Goal: Information Seeking & Learning: Learn about a topic

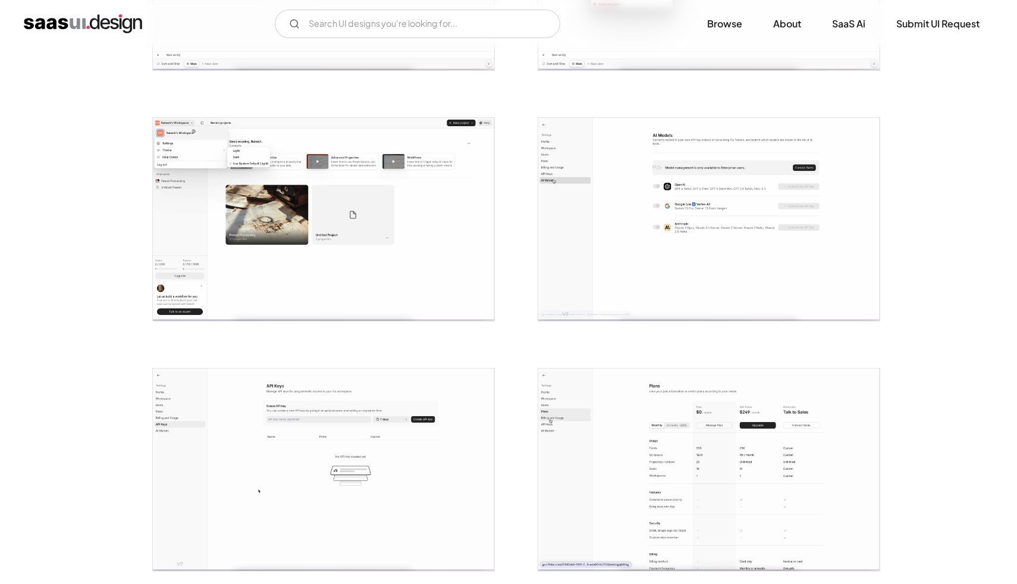
scroll to position [1152, 0]
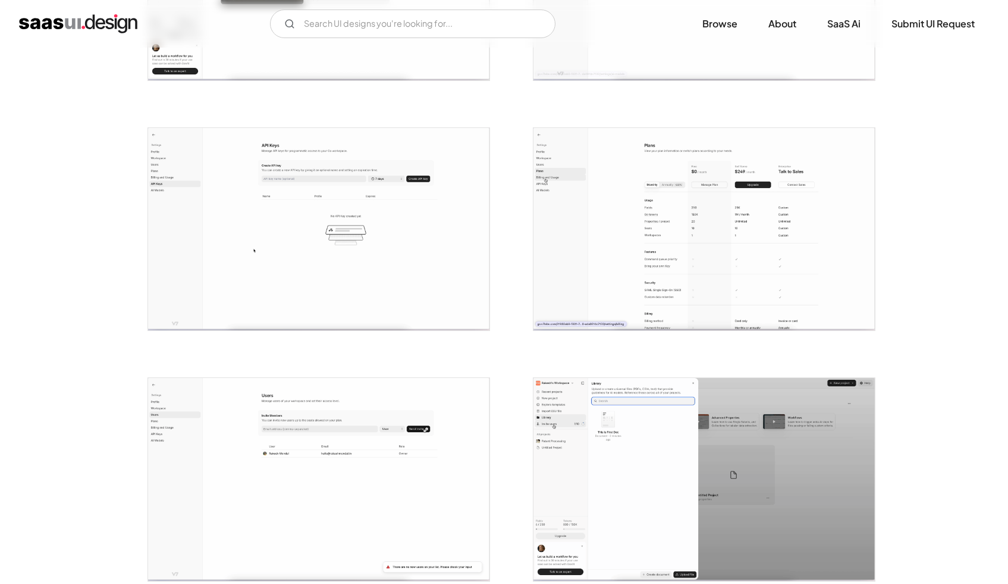
click at [610, 199] on img "open lightbox" at bounding box center [704, 229] width 341 height 203
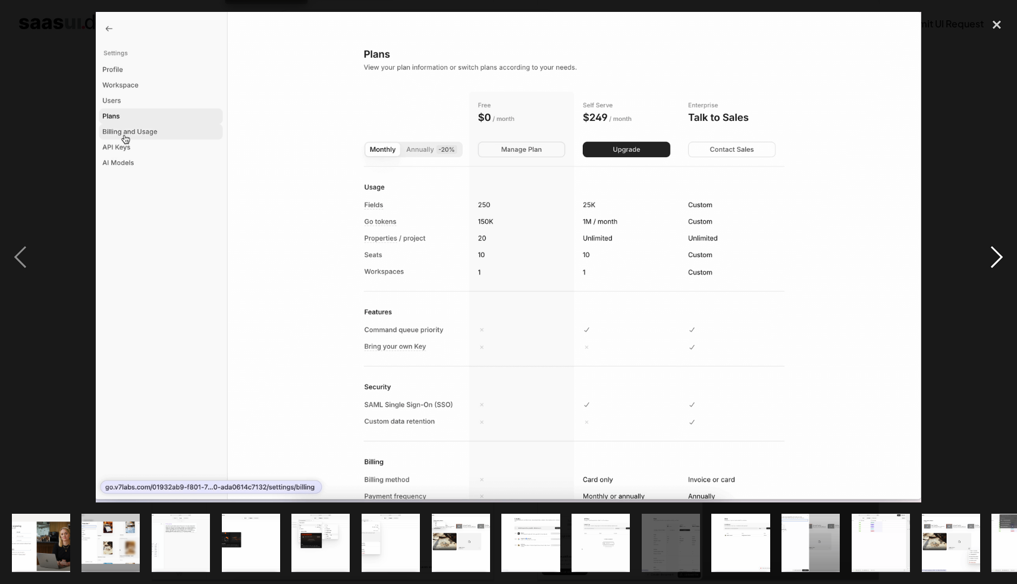
click at [1003, 262] on div "next image" at bounding box center [997, 257] width 40 height 490
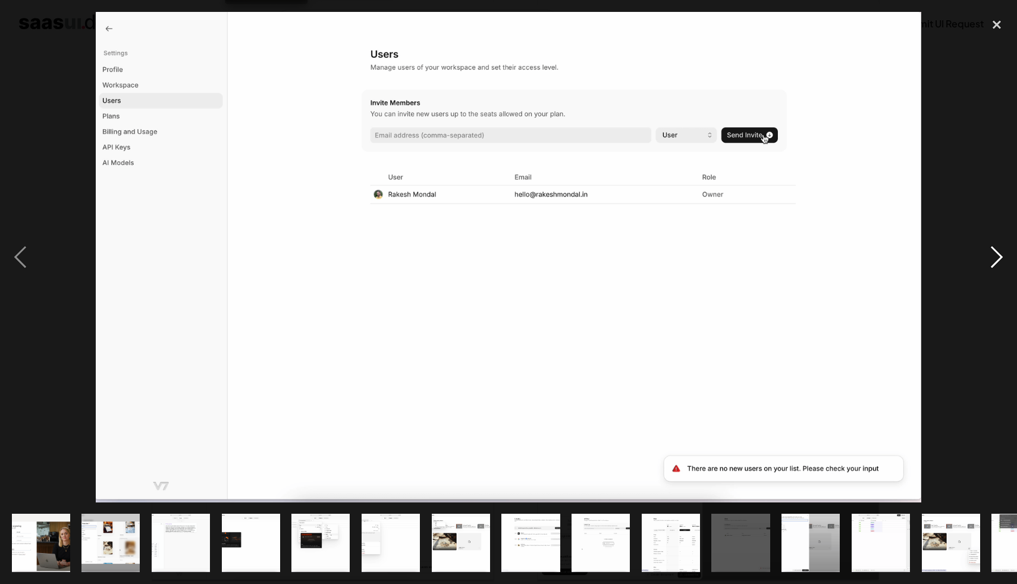
click at [1003, 262] on div "next image" at bounding box center [997, 257] width 40 height 490
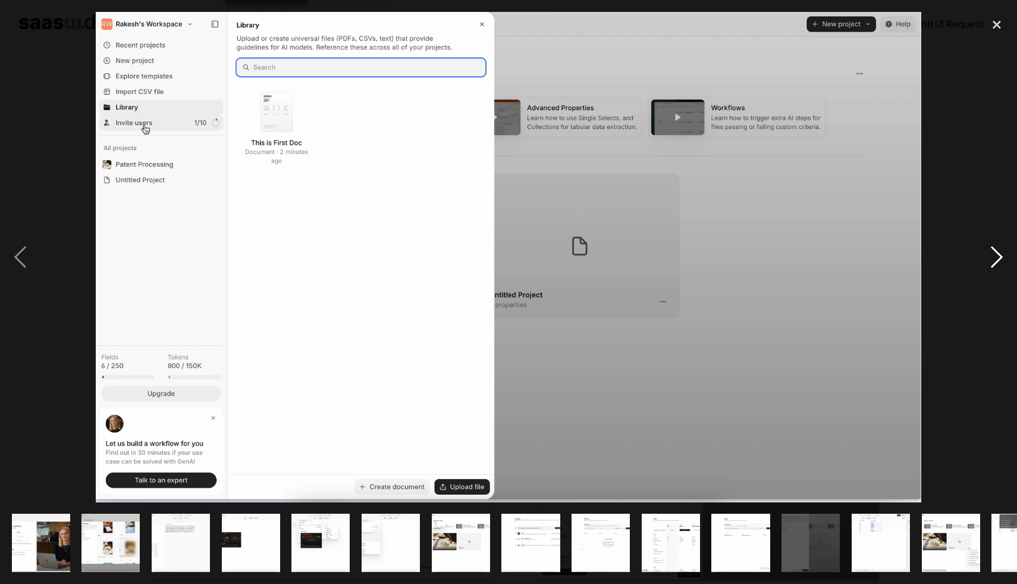
click at [1003, 262] on div "next image" at bounding box center [997, 257] width 40 height 490
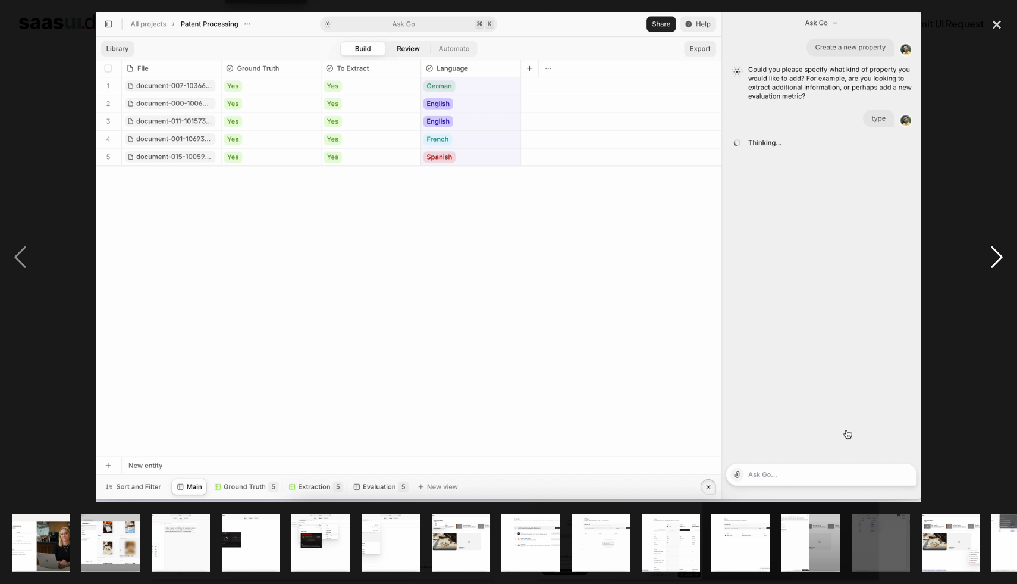
click at [1003, 262] on div "next image" at bounding box center [997, 257] width 40 height 490
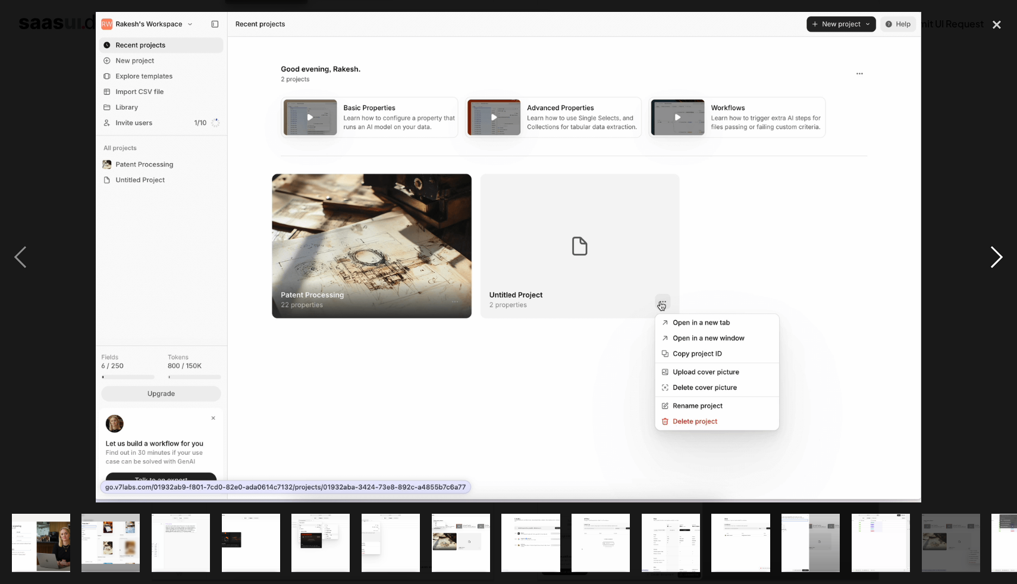
click at [1003, 262] on div "next image" at bounding box center [997, 257] width 40 height 490
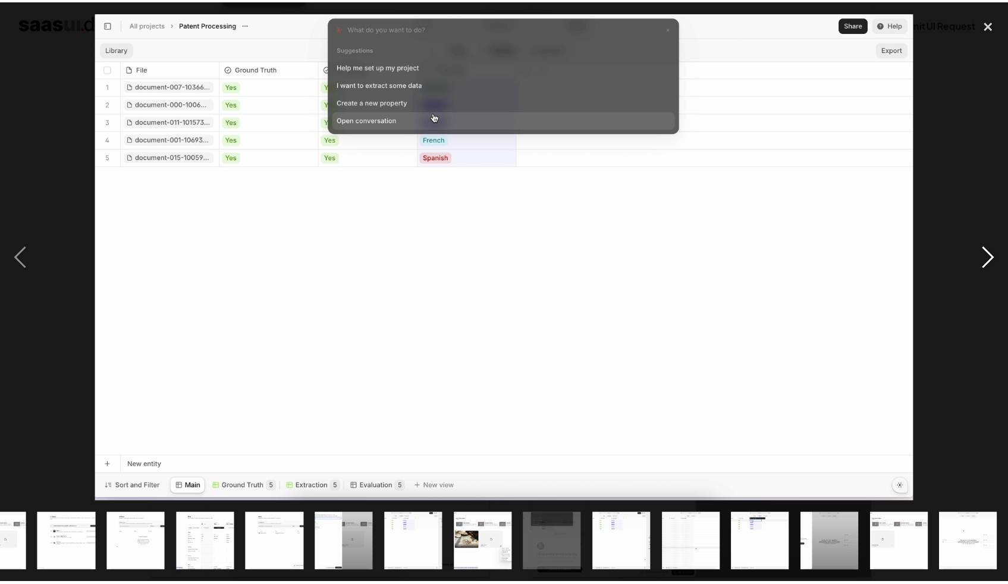
scroll to position [0, 465]
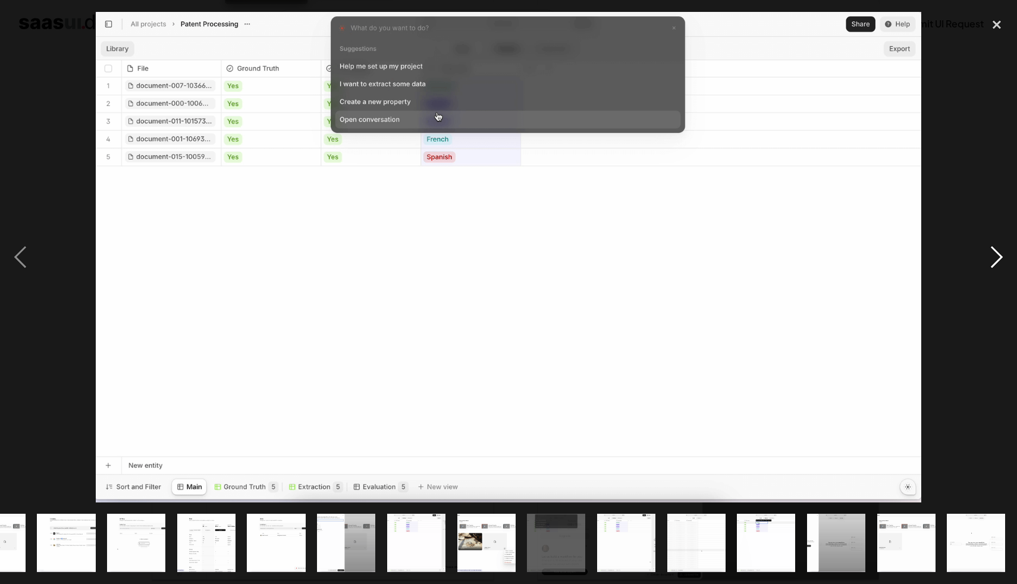
click at [1003, 262] on div "next image" at bounding box center [997, 257] width 40 height 490
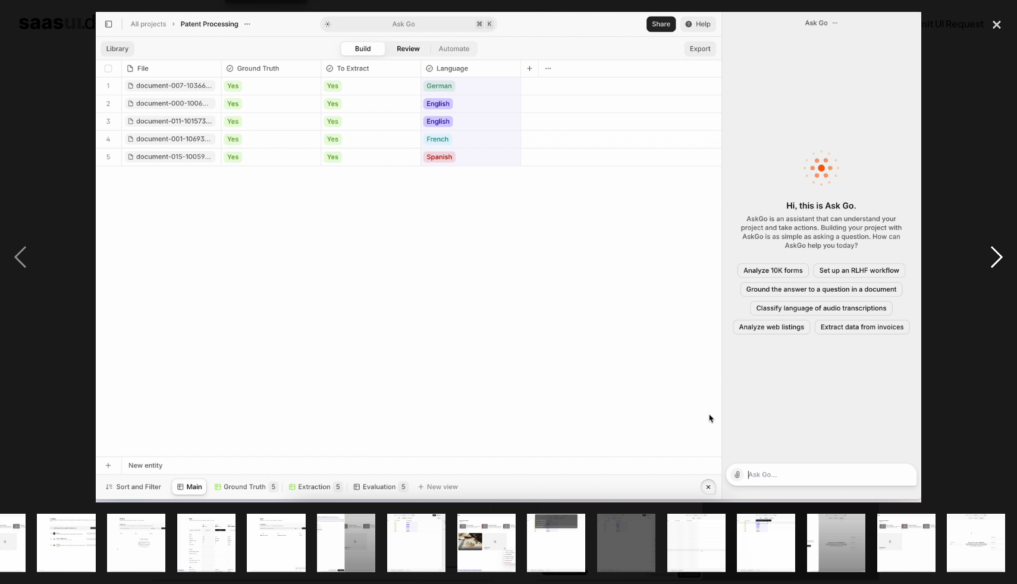
click at [1003, 262] on div "next image" at bounding box center [997, 257] width 40 height 490
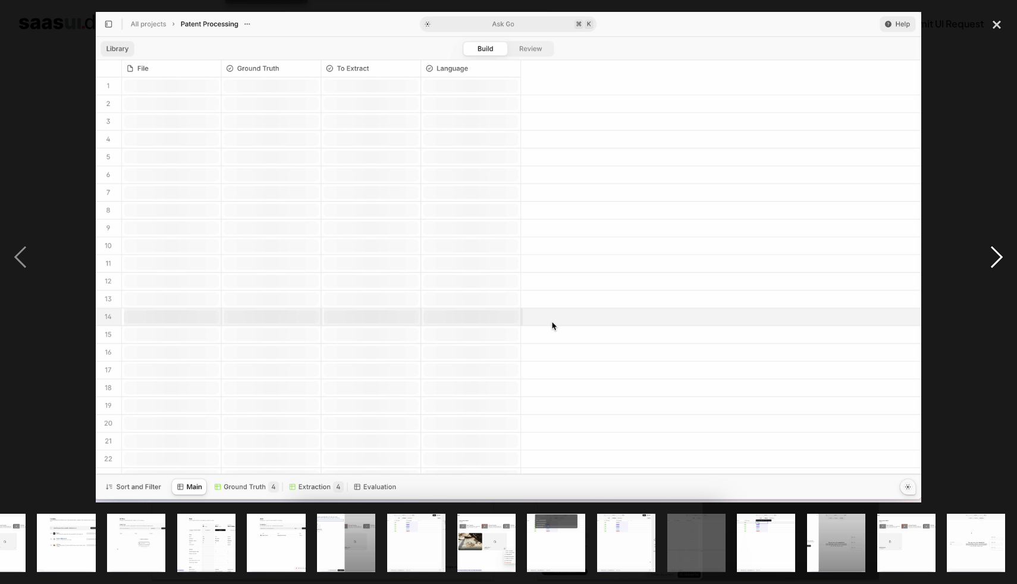
click at [1003, 262] on div "next image" at bounding box center [997, 257] width 40 height 490
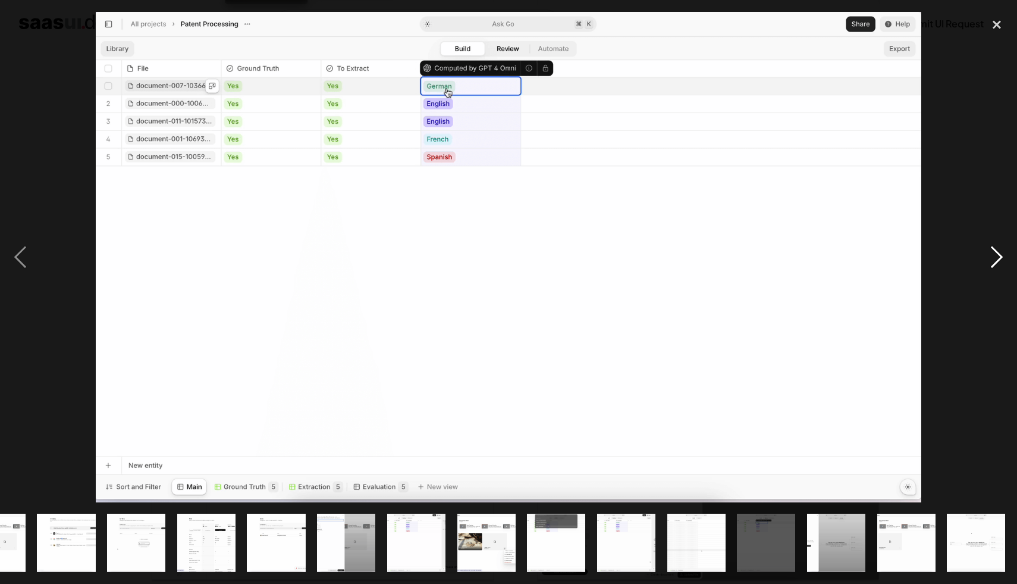
click at [1003, 262] on div "next image" at bounding box center [997, 257] width 40 height 490
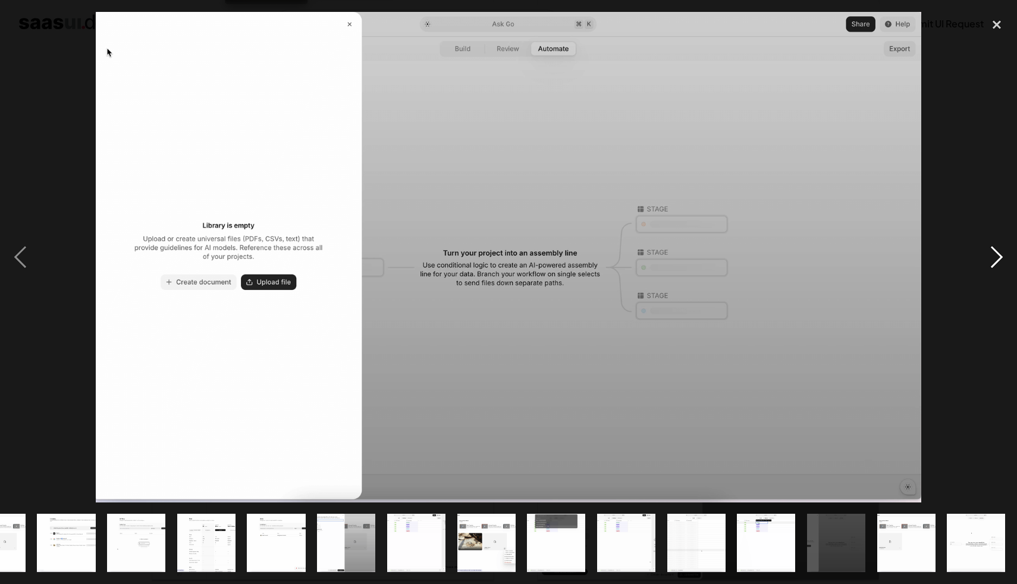
click at [1003, 262] on div "next image" at bounding box center [997, 257] width 40 height 490
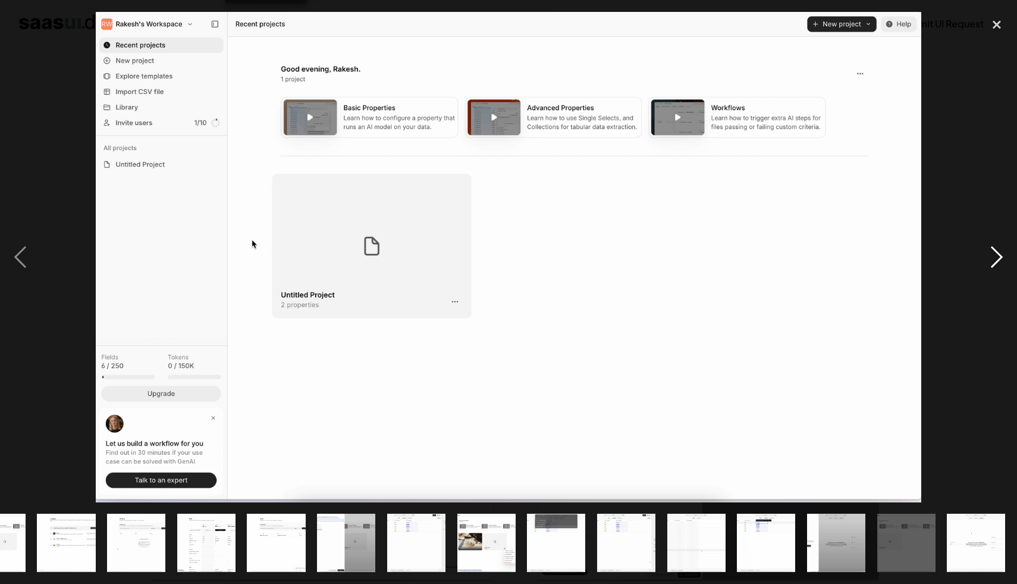
click at [1003, 262] on div "next image" at bounding box center [997, 257] width 40 height 490
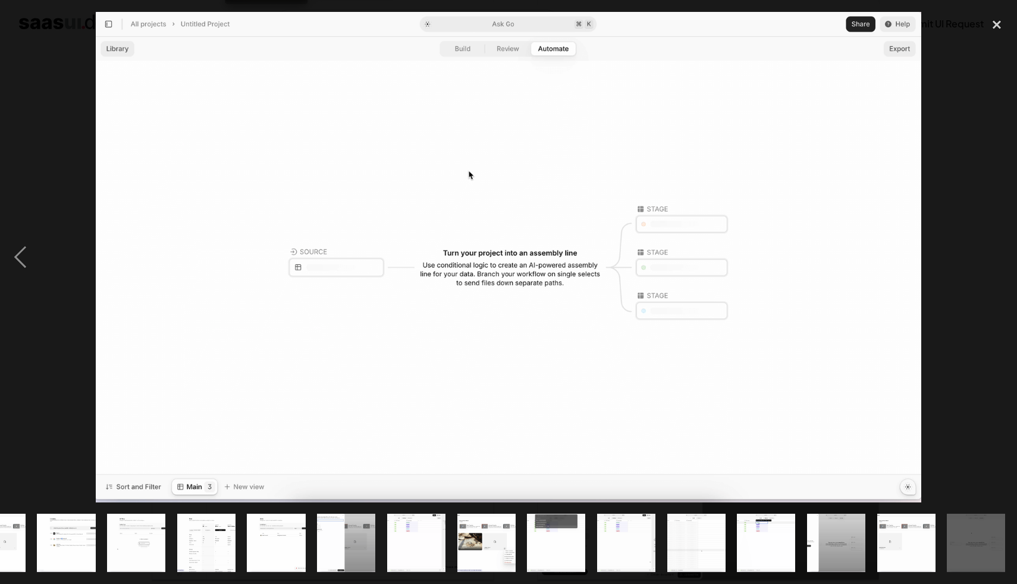
click at [1003, 262] on div "next image" at bounding box center [997, 257] width 40 height 490
click at [995, 190] on div "next image" at bounding box center [997, 257] width 40 height 490
click at [1007, 23] on div "close lightbox" at bounding box center [997, 25] width 40 height 26
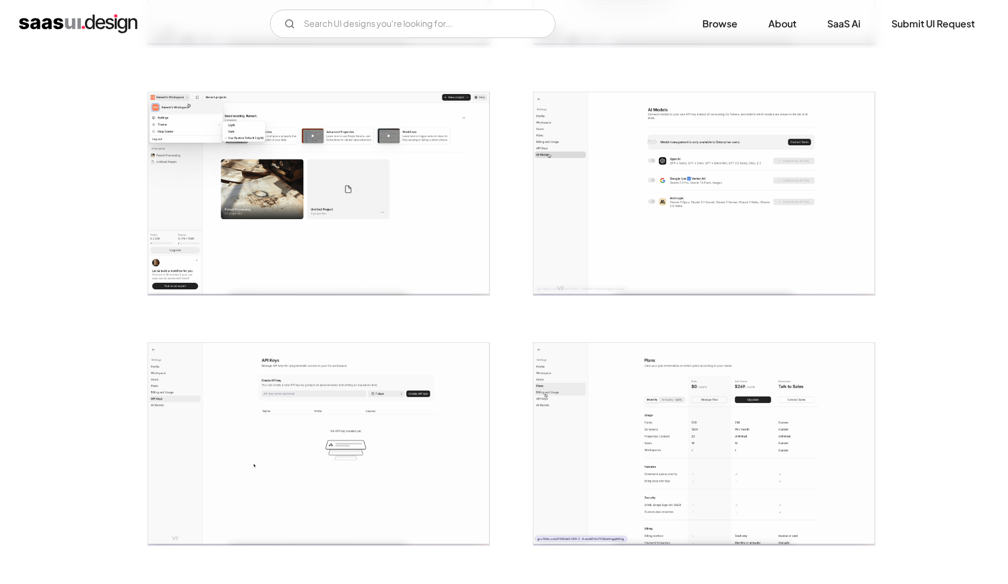
scroll to position [987, 0]
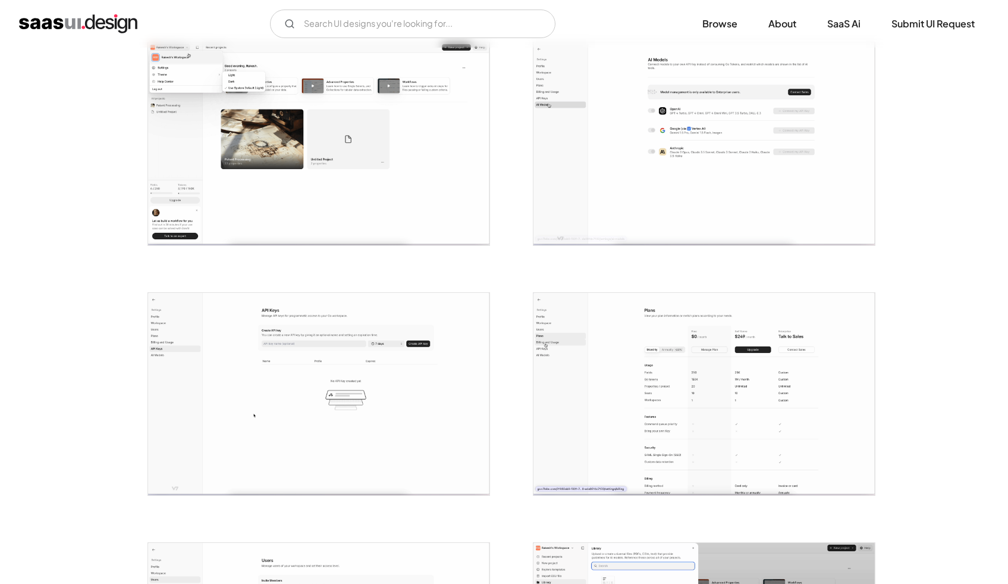
click at [390, 319] on img "open lightbox" at bounding box center [318, 394] width 341 height 203
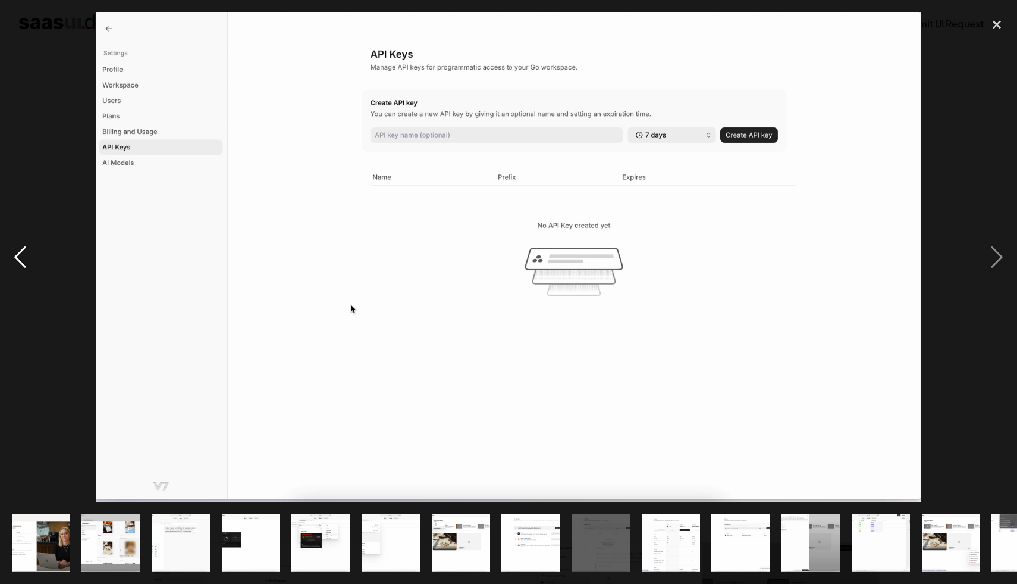
click at [24, 255] on div "previous image" at bounding box center [20, 257] width 40 height 490
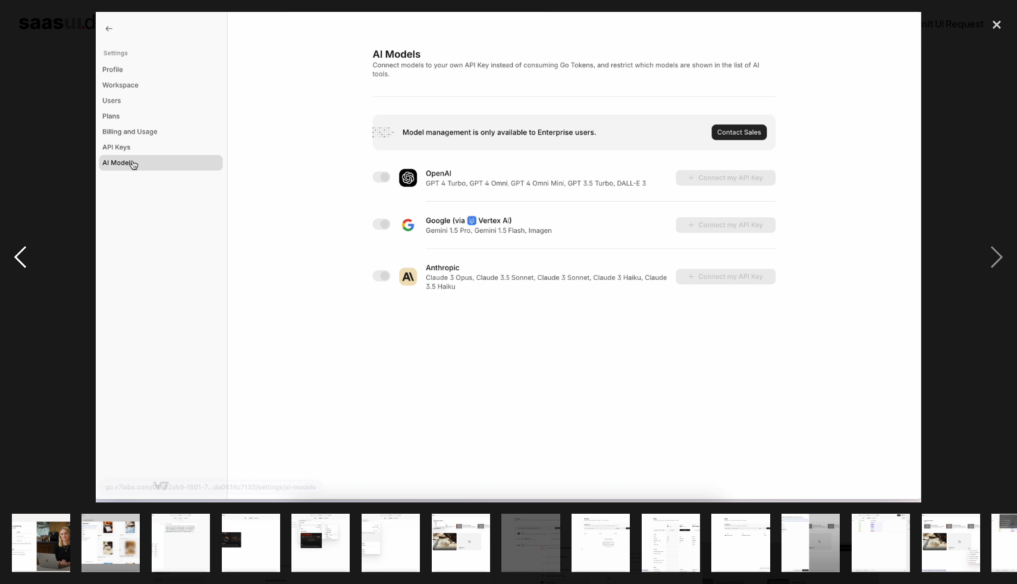
click at [24, 255] on div "previous image" at bounding box center [20, 257] width 40 height 490
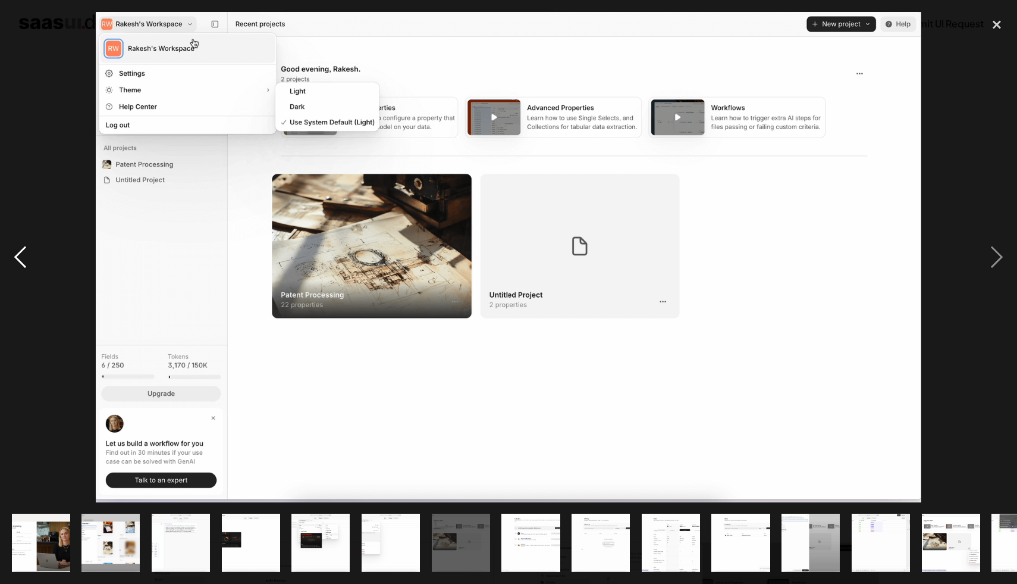
click at [24, 255] on div "previous image" at bounding box center [20, 257] width 40 height 490
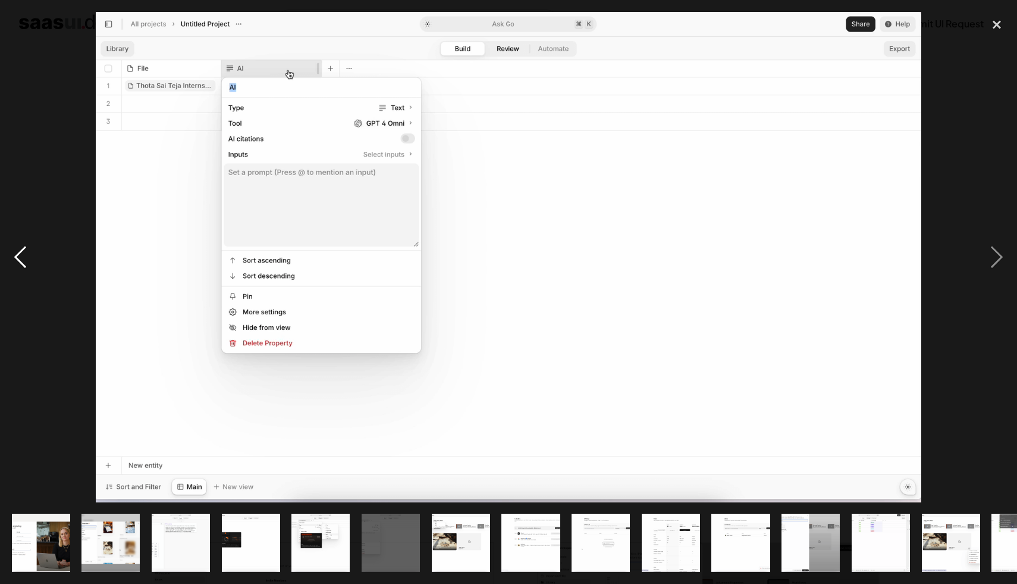
click at [24, 255] on div "previous image" at bounding box center [20, 257] width 40 height 490
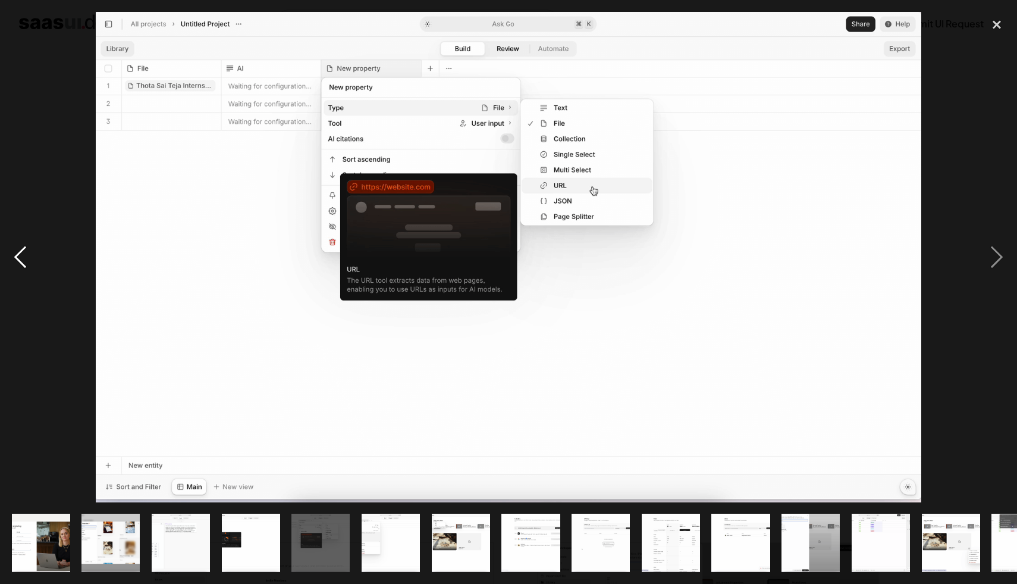
click at [24, 255] on div "previous image" at bounding box center [20, 257] width 40 height 490
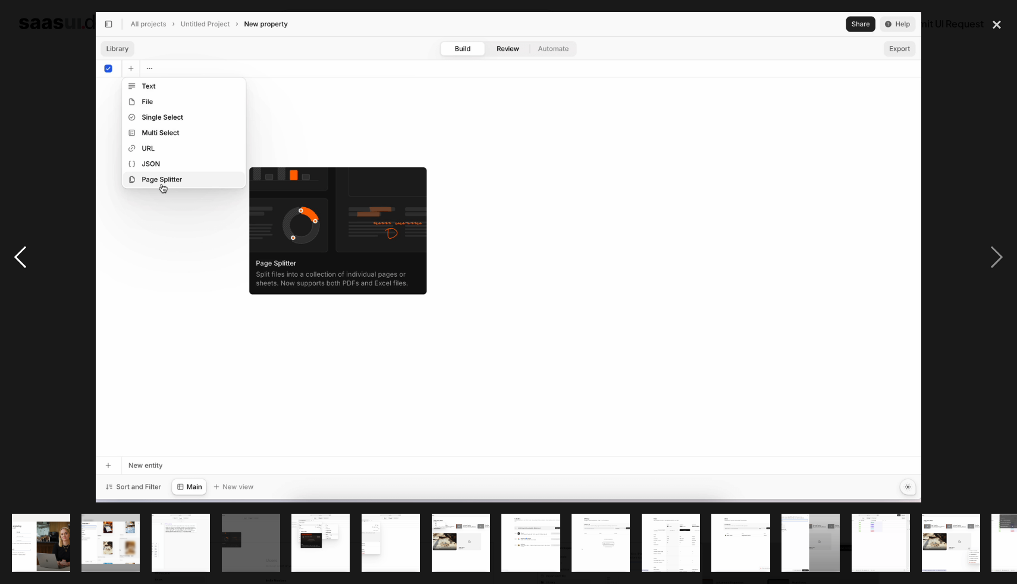
click at [24, 255] on div "previous image" at bounding box center [20, 257] width 40 height 490
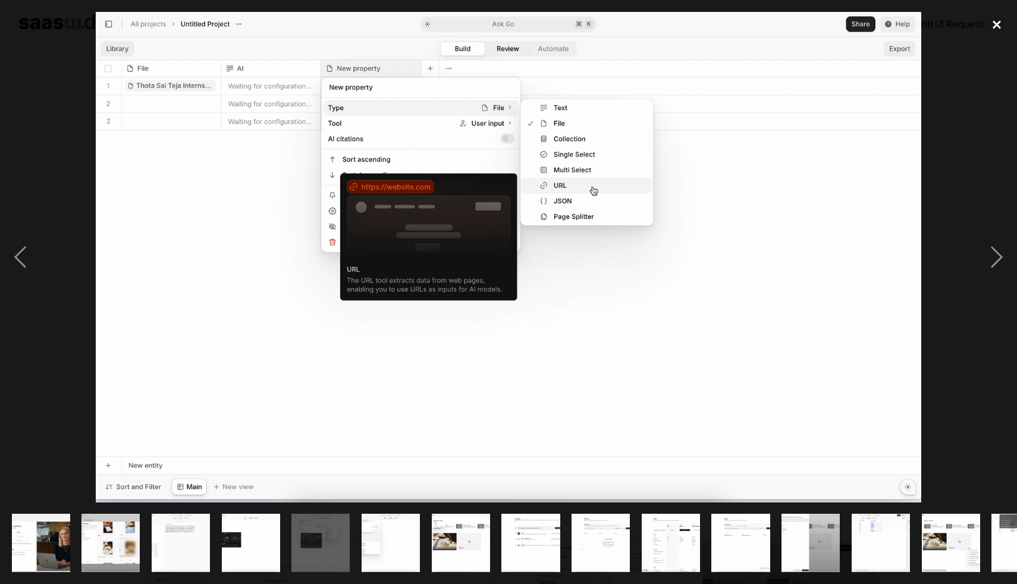
click at [995, 26] on div "close lightbox" at bounding box center [997, 25] width 40 height 26
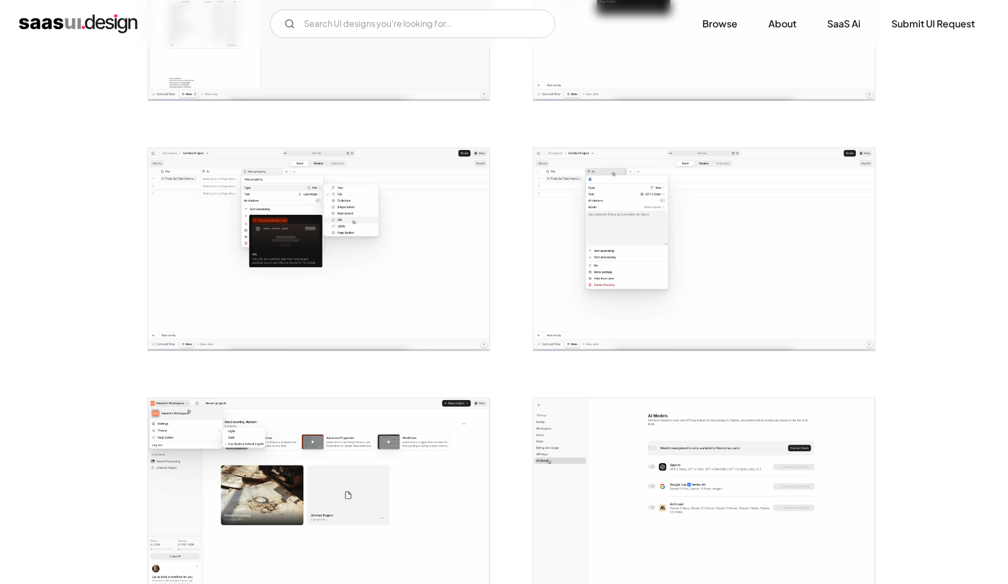
scroll to position [0, 0]
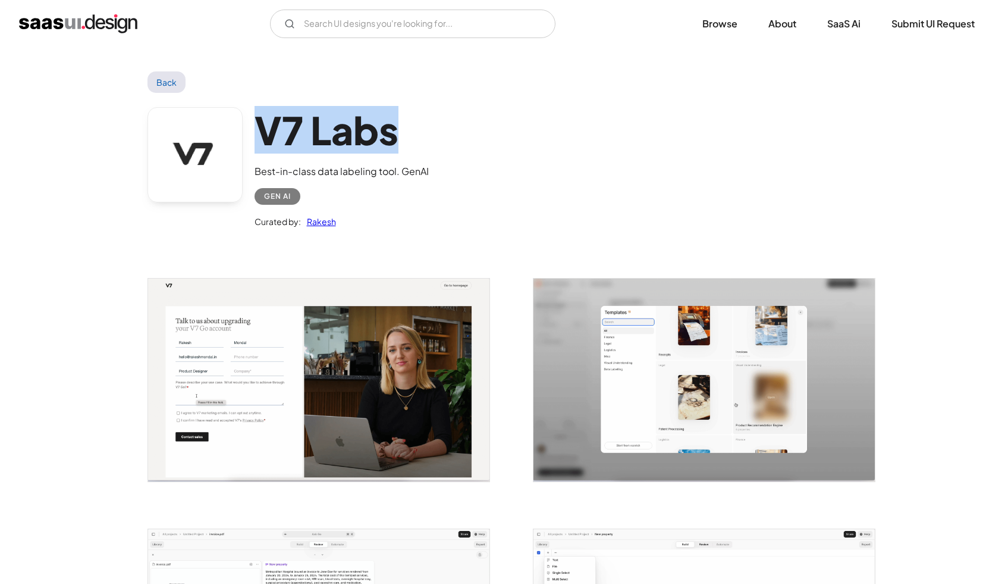
drag, startPoint x: 400, startPoint y: 128, endPoint x: 271, endPoint y: 137, distance: 129.4
click at [265, 140] on h1 "V7 Labs" at bounding box center [342, 130] width 174 height 46
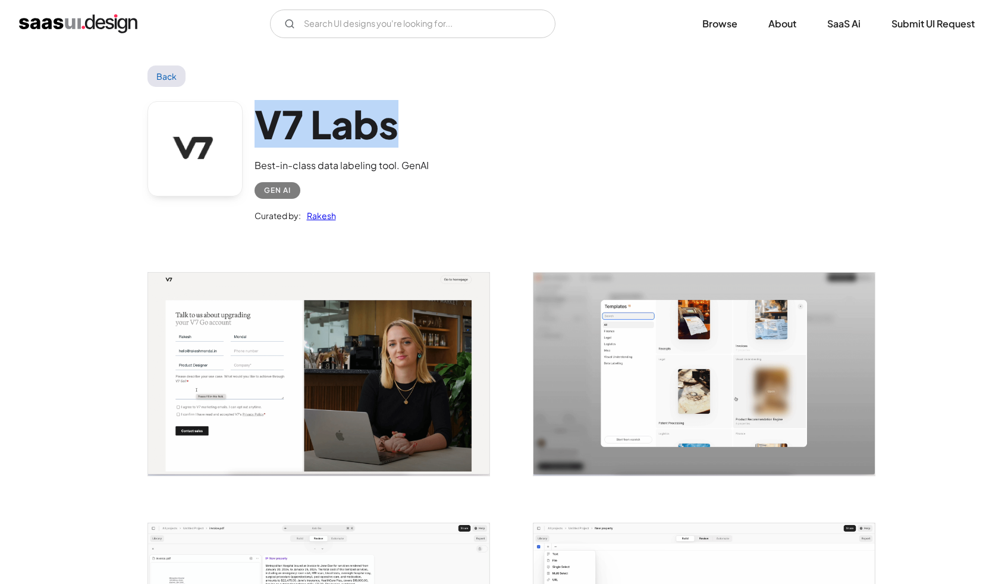
scroll to position [274, 0]
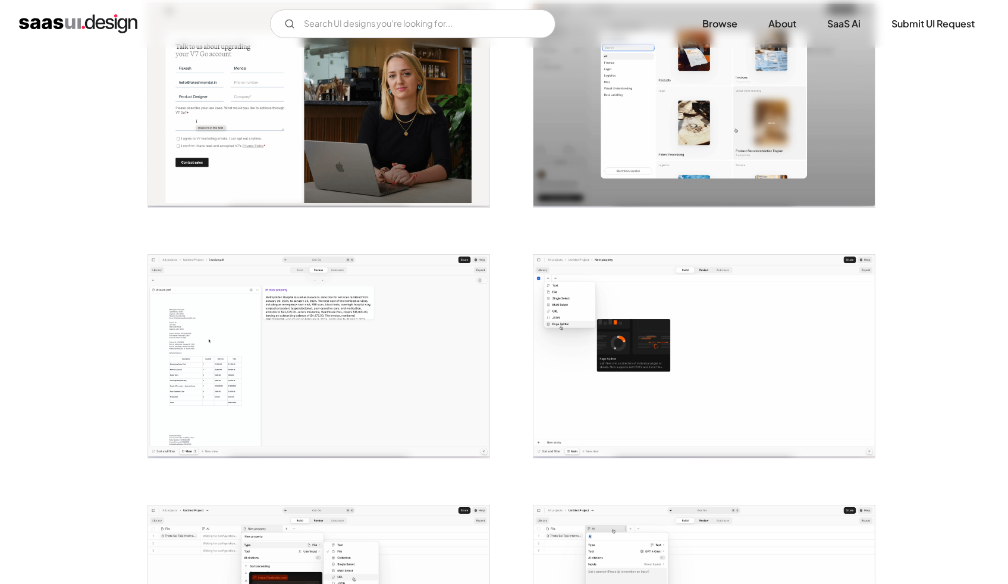
click at [703, 108] on img "open lightbox" at bounding box center [704, 105] width 341 height 203
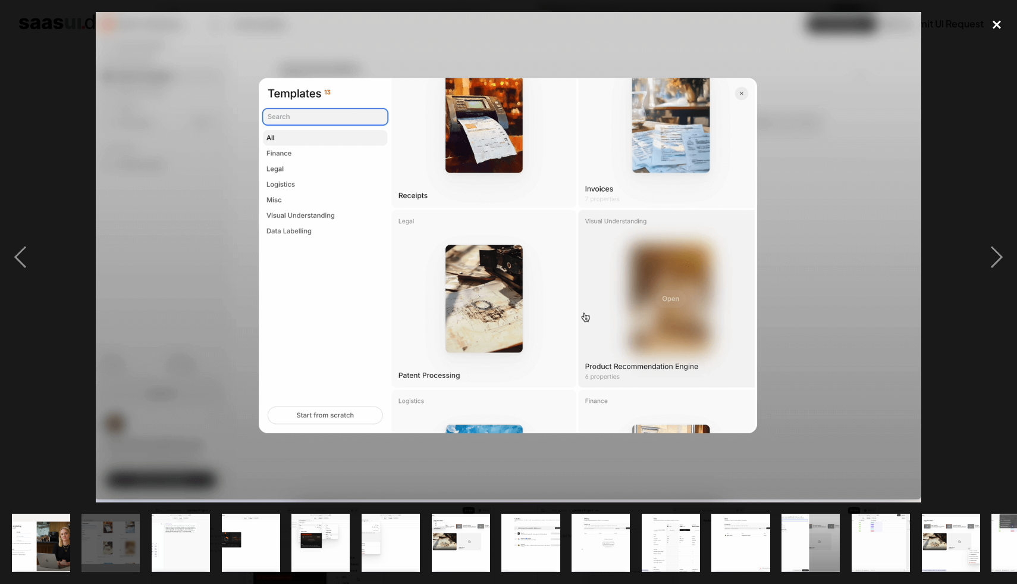
click at [995, 27] on div "close lightbox" at bounding box center [997, 25] width 40 height 26
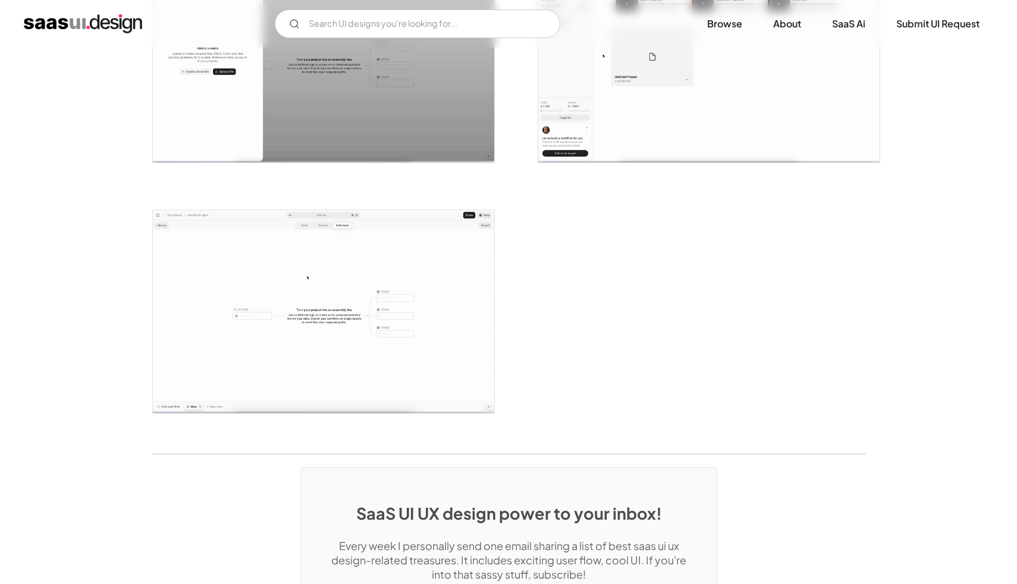
scroll to position [2586, 0]
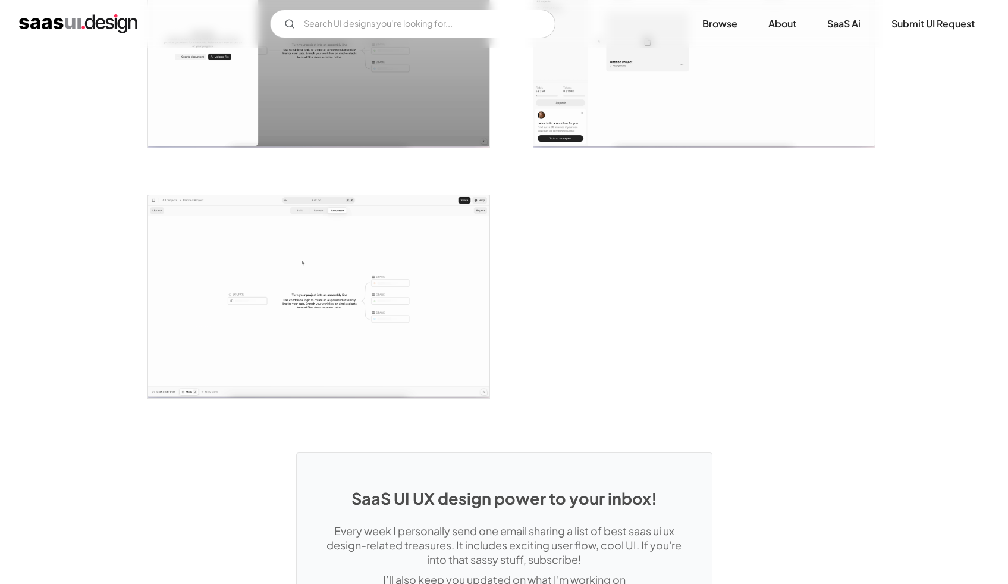
click at [365, 322] on img "open lightbox" at bounding box center [318, 296] width 341 height 203
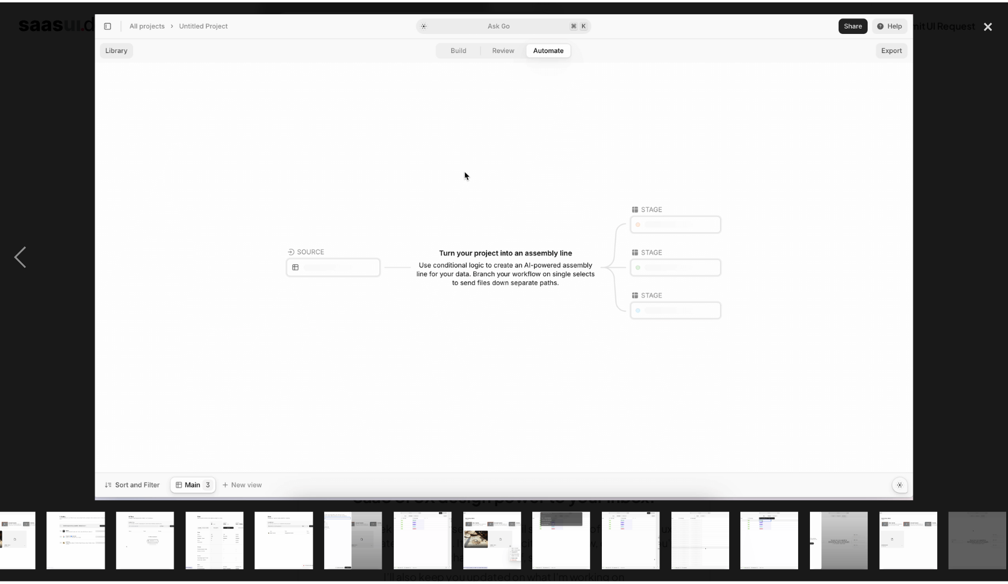
scroll to position [0, 465]
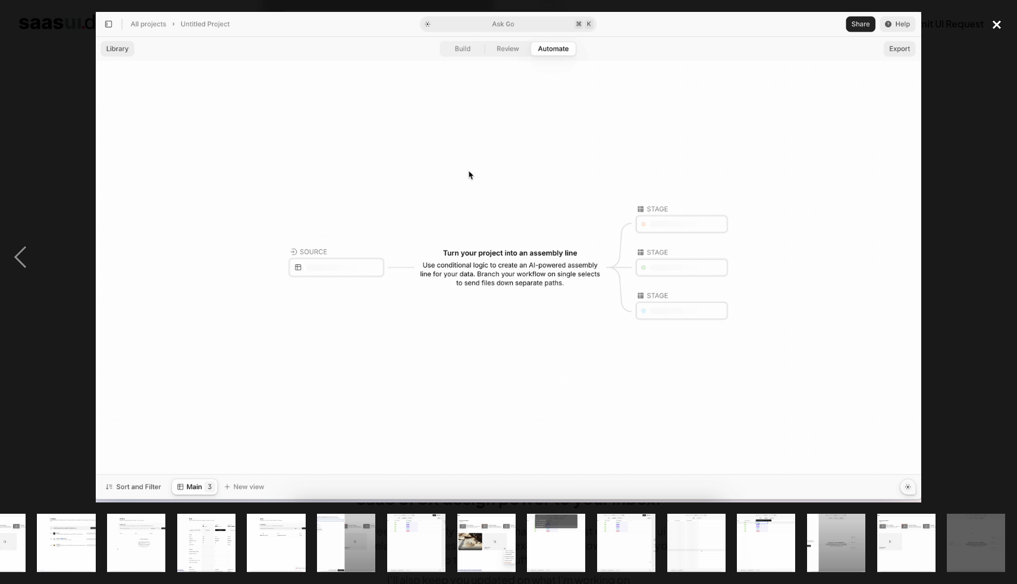
click at [1001, 25] on div "close lightbox" at bounding box center [997, 25] width 40 height 26
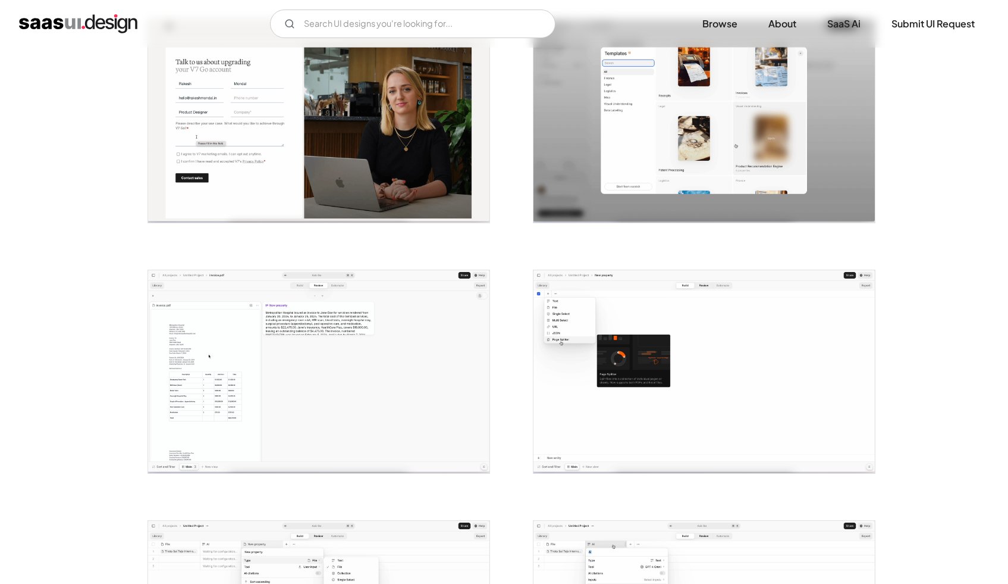
scroll to position [273, 0]
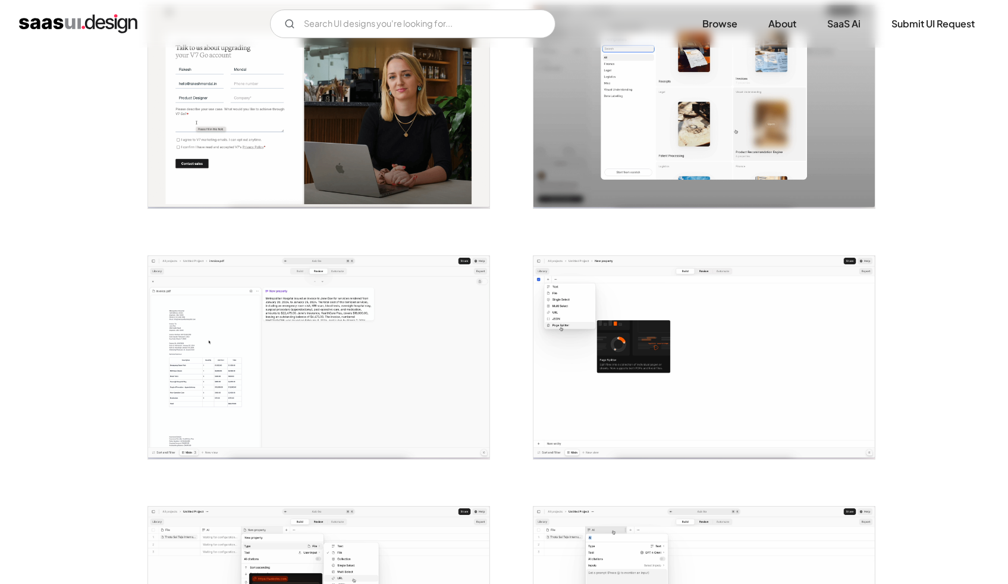
click at [754, 127] on img "open lightbox" at bounding box center [704, 106] width 341 height 203
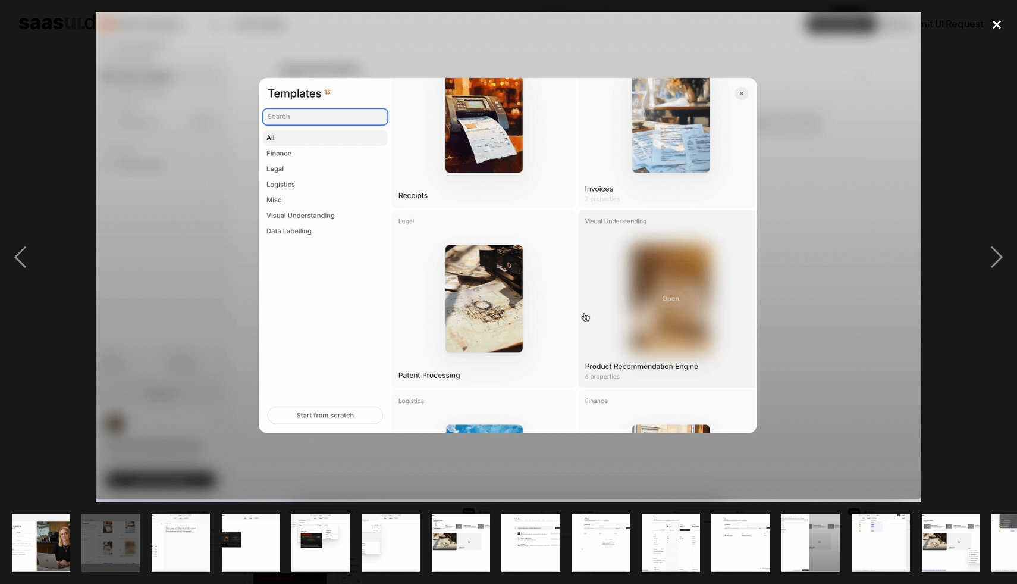
click at [996, 22] on div "close lightbox" at bounding box center [997, 25] width 40 height 26
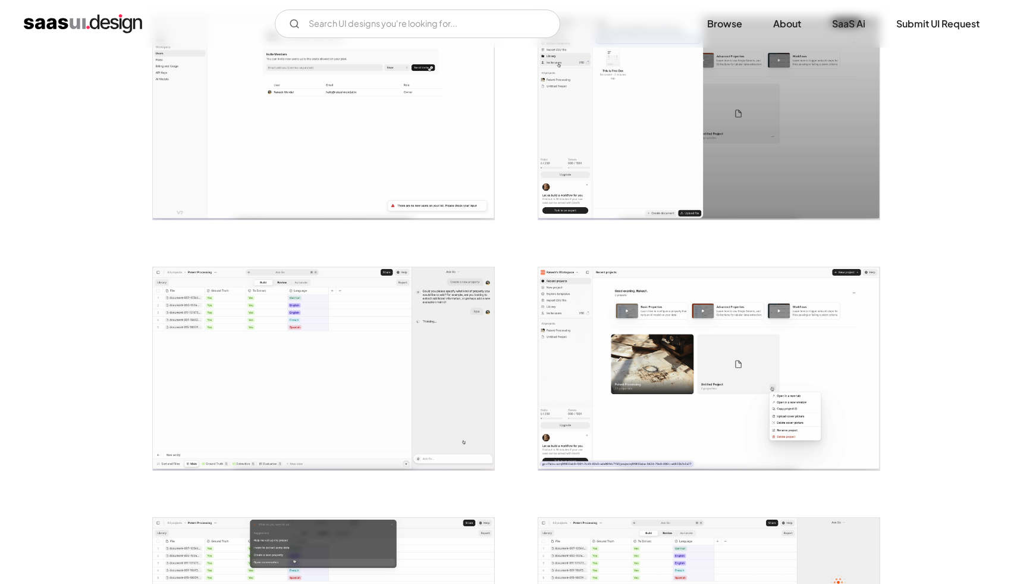
scroll to position [1515, 0]
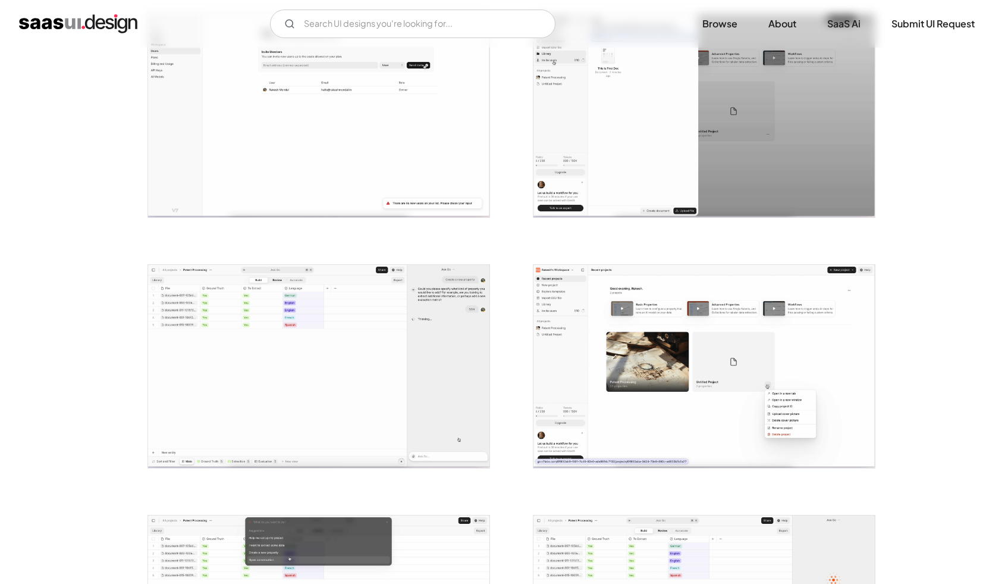
click at [690, 346] on img "open lightbox" at bounding box center [704, 366] width 341 height 203
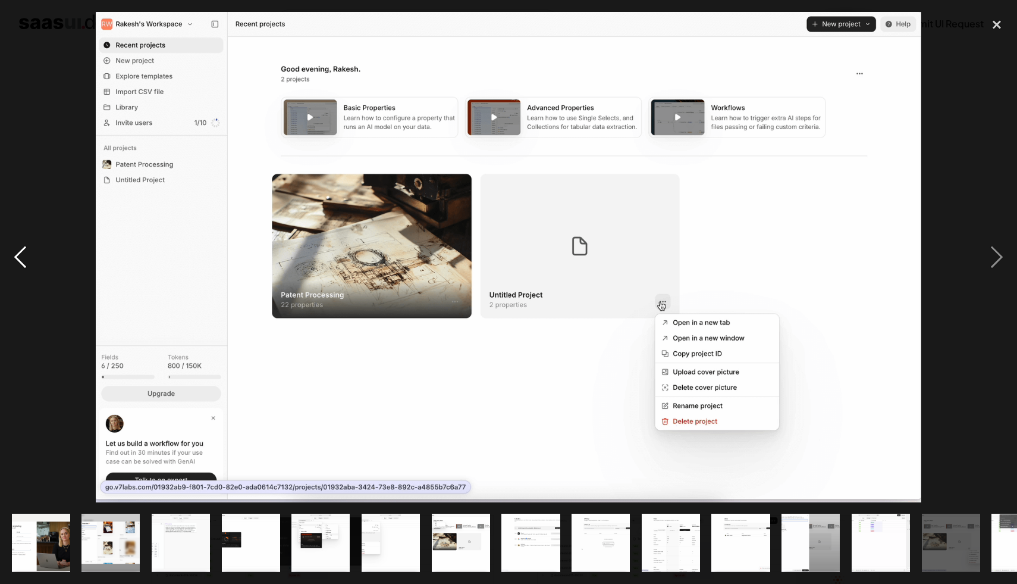
click at [17, 261] on div "previous image" at bounding box center [20, 257] width 40 height 490
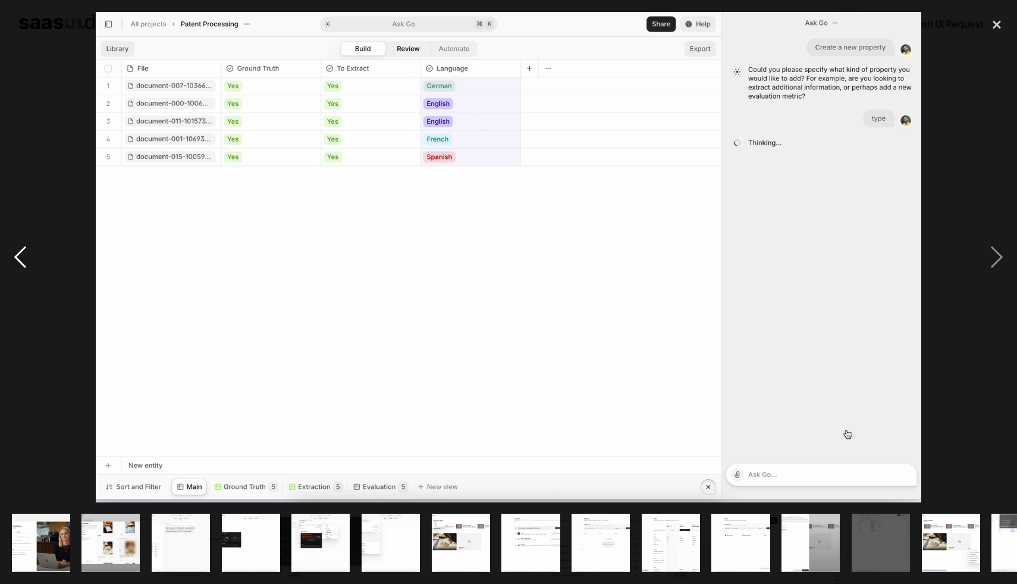
click at [17, 261] on div "previous image" at bounding box center [20, 257] width 40 height 490
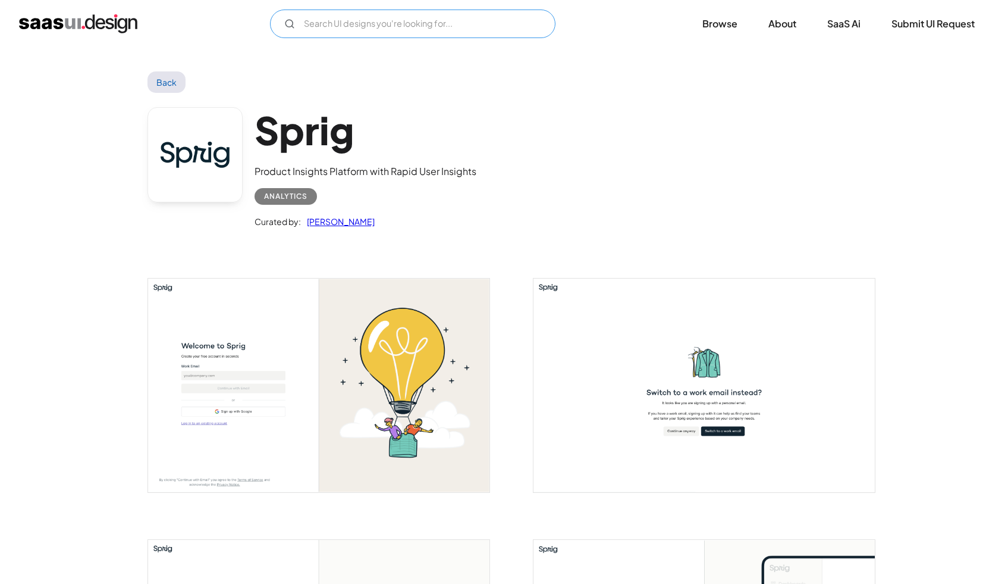
click at [356, 24] on input "Email Form" at bounding box center [413, 24] width 286 height 29
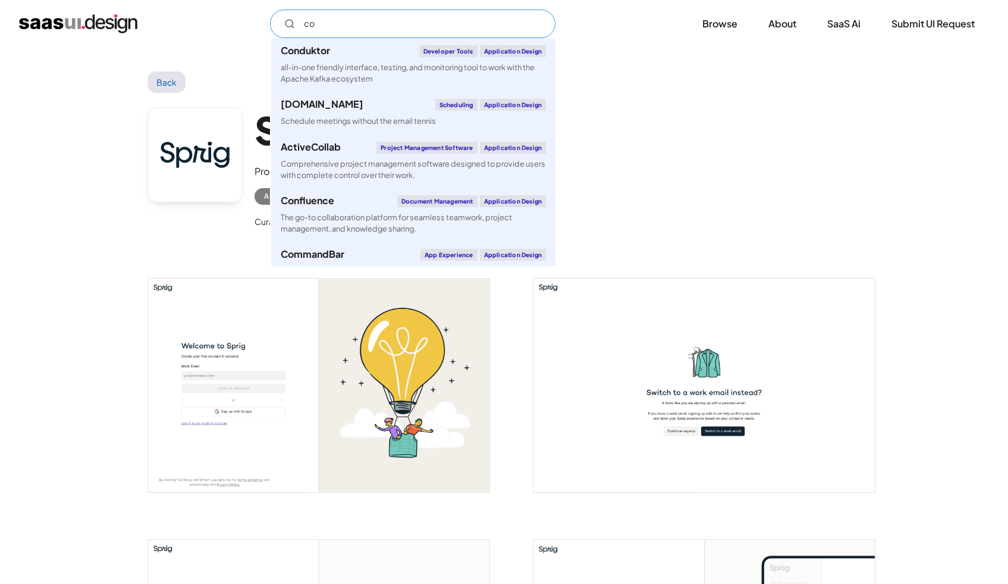
type input "c"
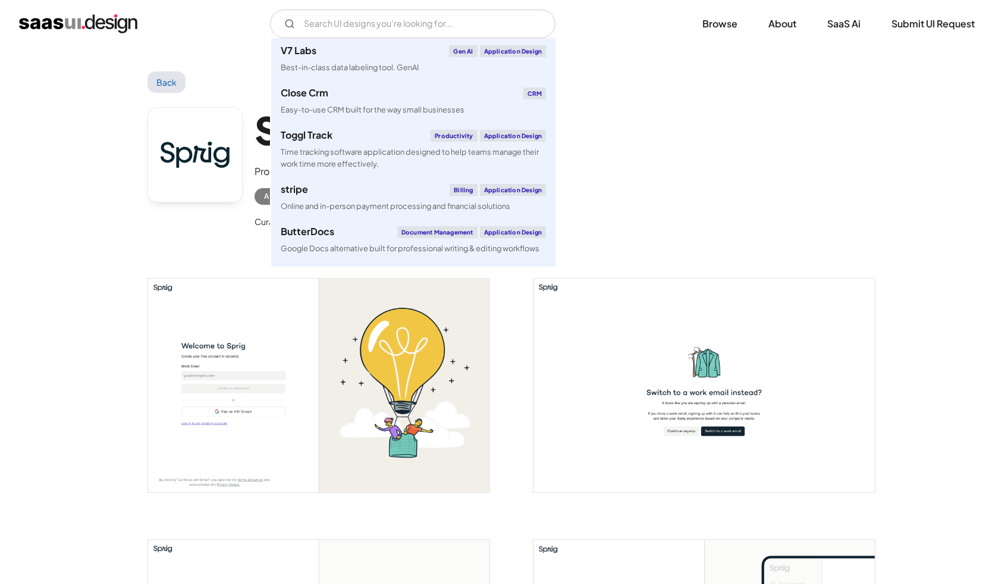
click at [723, 113] on div "Sprig Product Insights Platform with Rapid User Insights Analytics Curated by: …" at bounding box center [505, 170] width 714 height 155
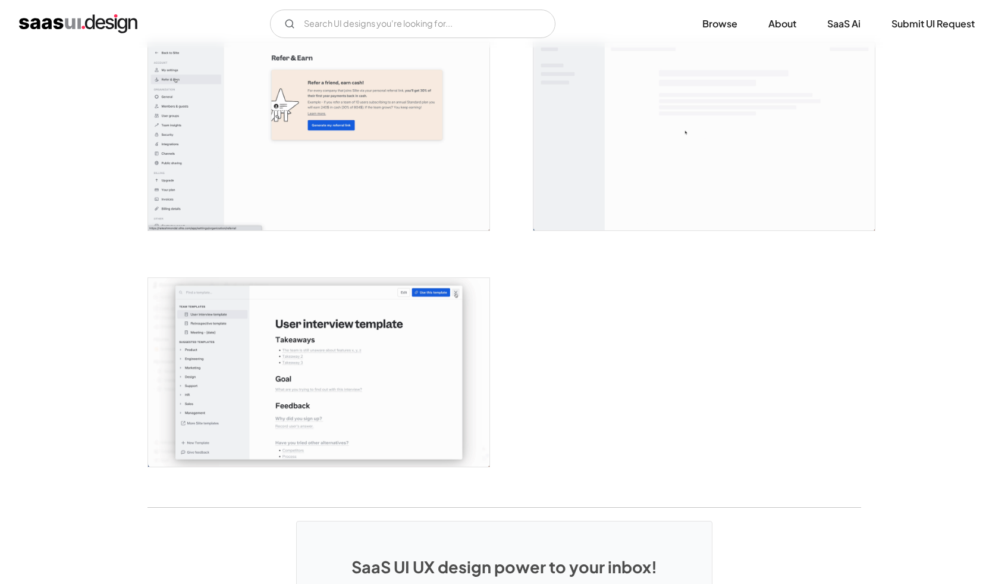
scroll to position [2743, 0]
